Goal: Task Accomplishment & Management: Use online tool/utility

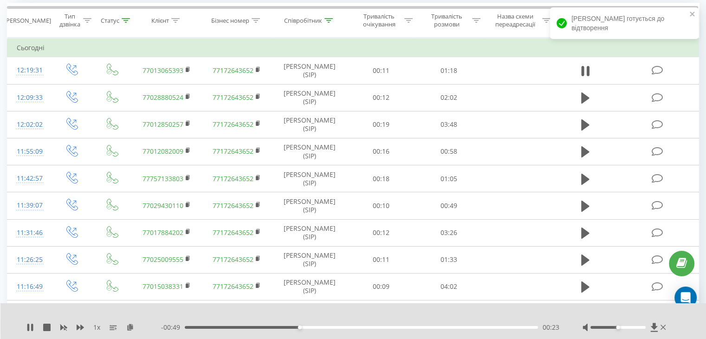
click at [310, 326] on div "00:23" at bounding box center [361, 327] width 353 height 3
click at [366, 326] on div "00:37" at bounding box center [361, 327] width 353 height 3
click at [403, 327] on div "00:45" at bounding box center [361, 327] width 353 height 3
click at [452, 328] on div "00:46" at bounding box center [361, 327] width 353 height 3
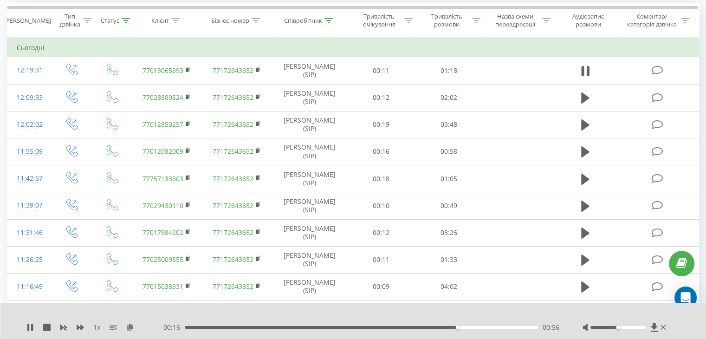
click at [479, 328] on div "00:56" at bounding box center [361, 327] width 353 height 3
click at [27, 329] on icon at bounding box center [28, 326] width 2 height 7
